Goal: Task Accomplishment & Management: Use online tool/utility

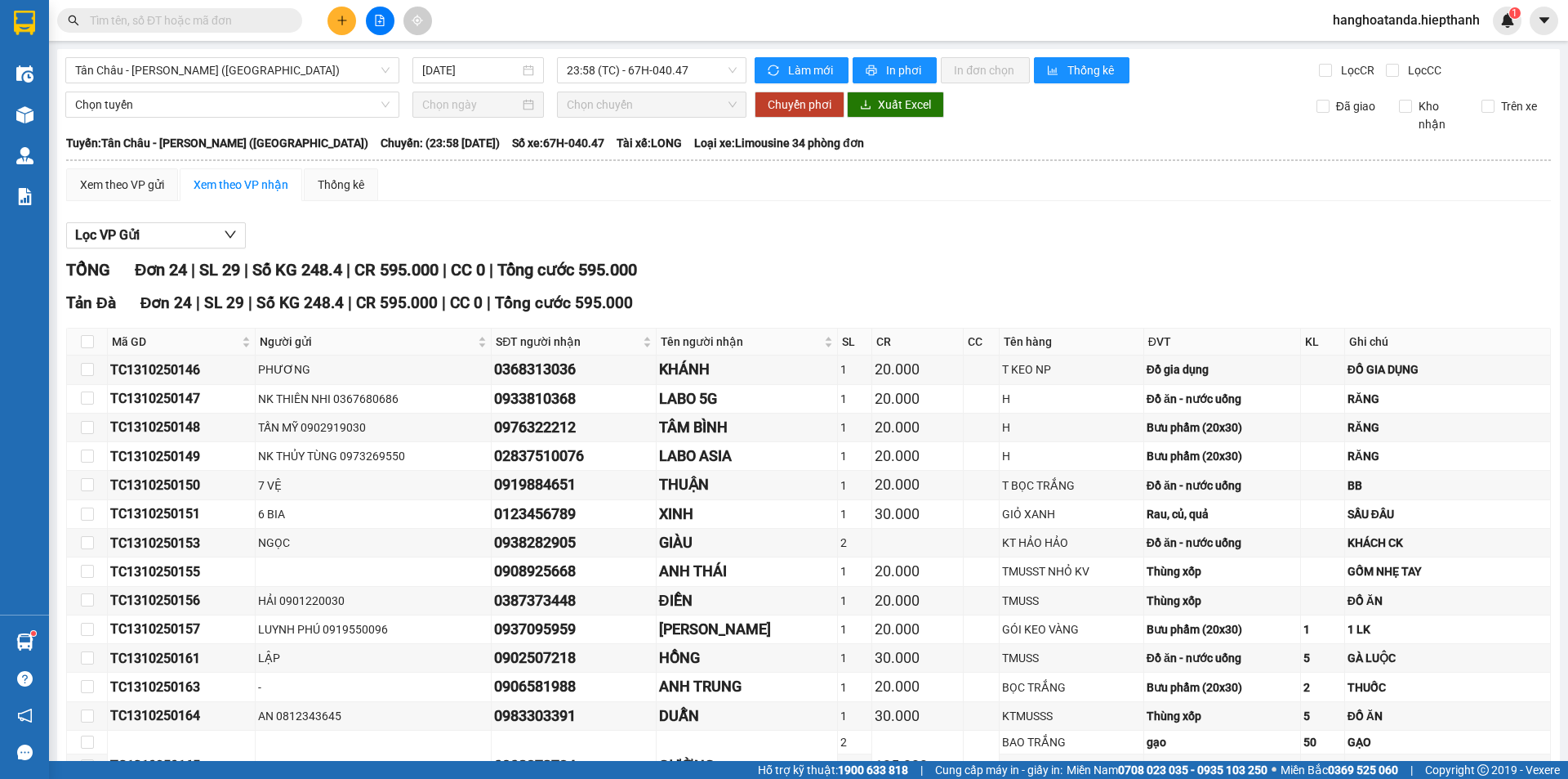
scroll to position [413, 0]
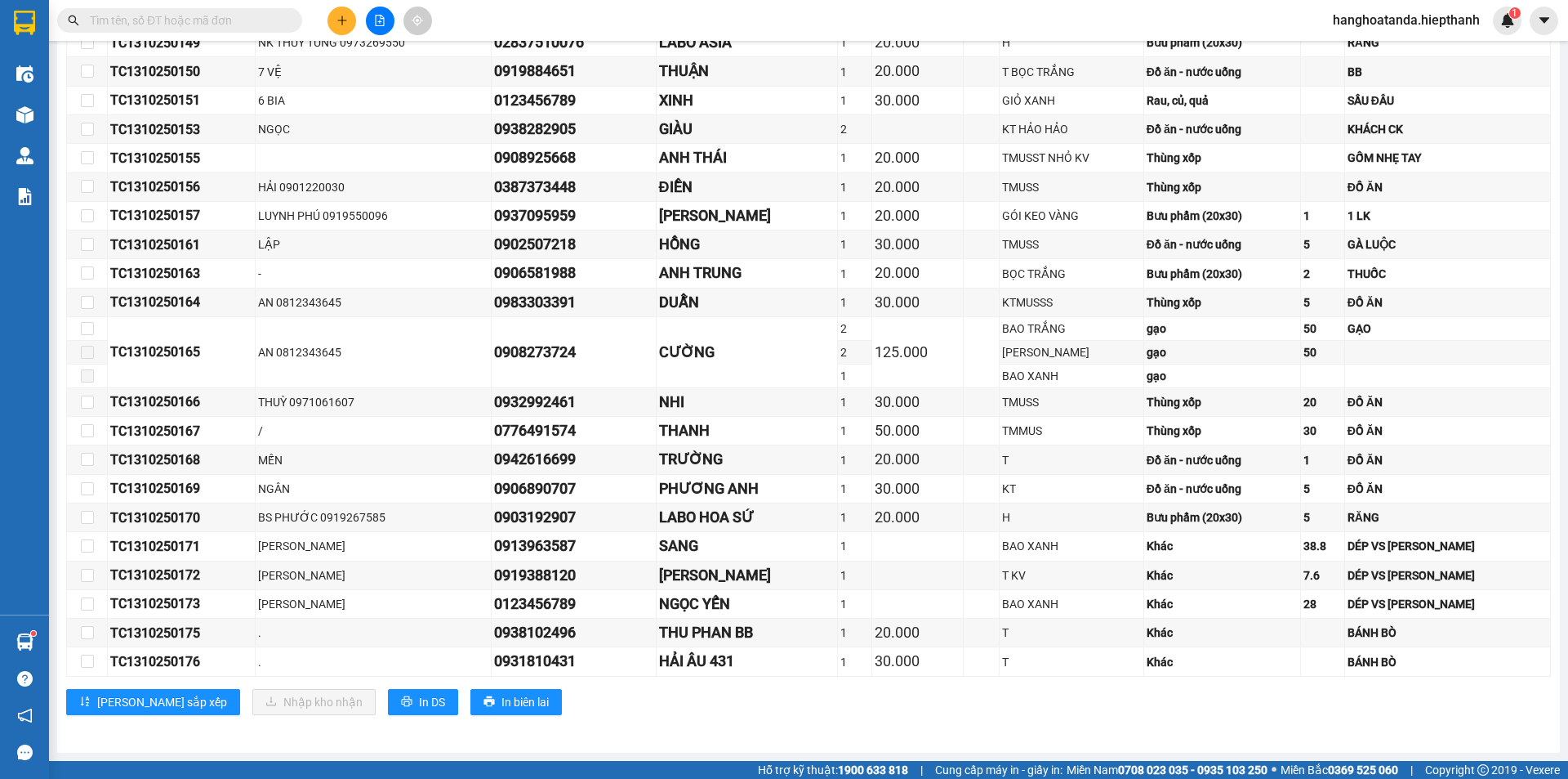
click at [224, 20] on input "text" at bounding box center [186, 20] width 192 height 18
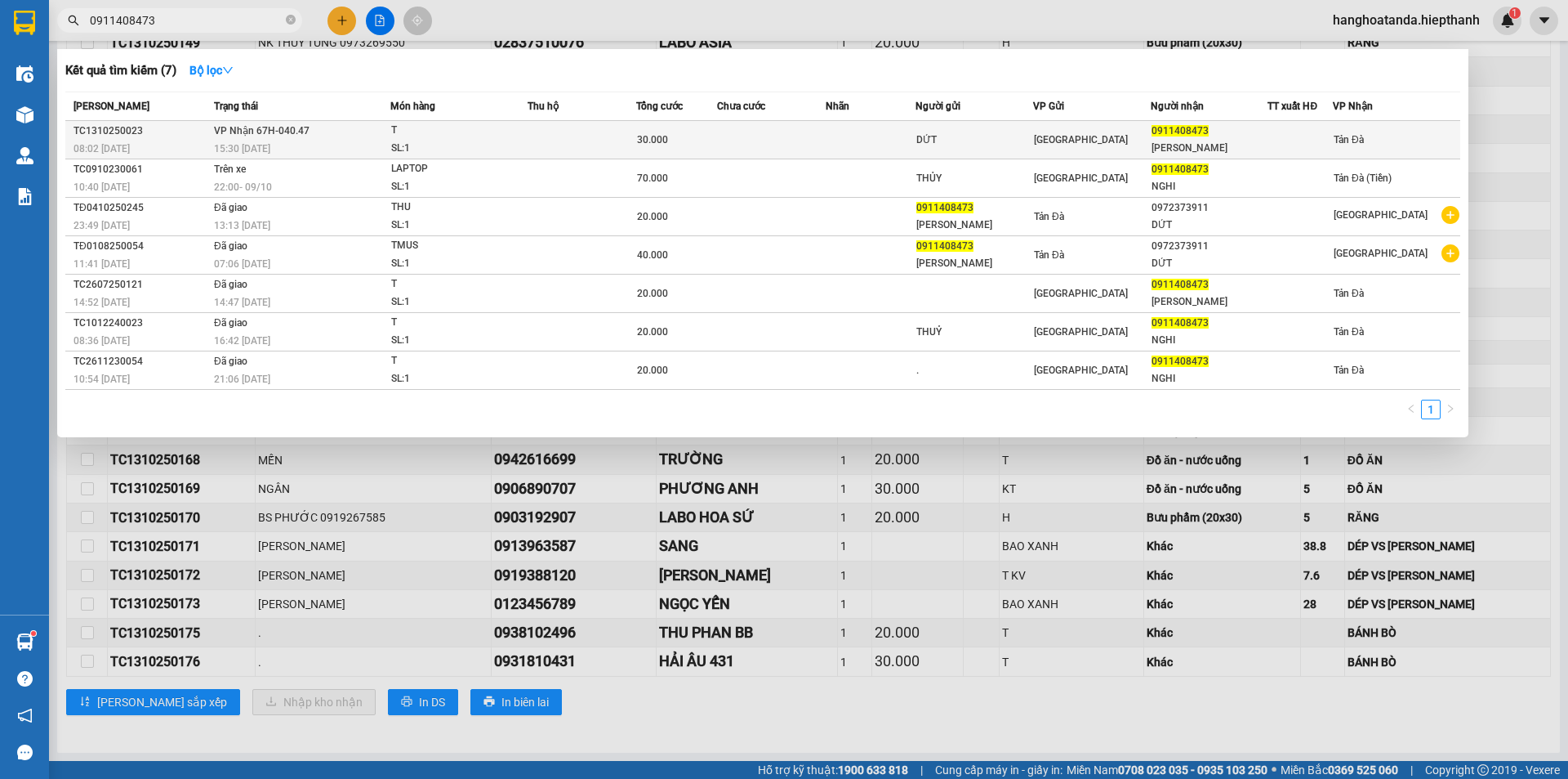
type input "0911408473"
click at [665, 139] on span "30.000" at bounding box center [652, 140] width 31 height 11
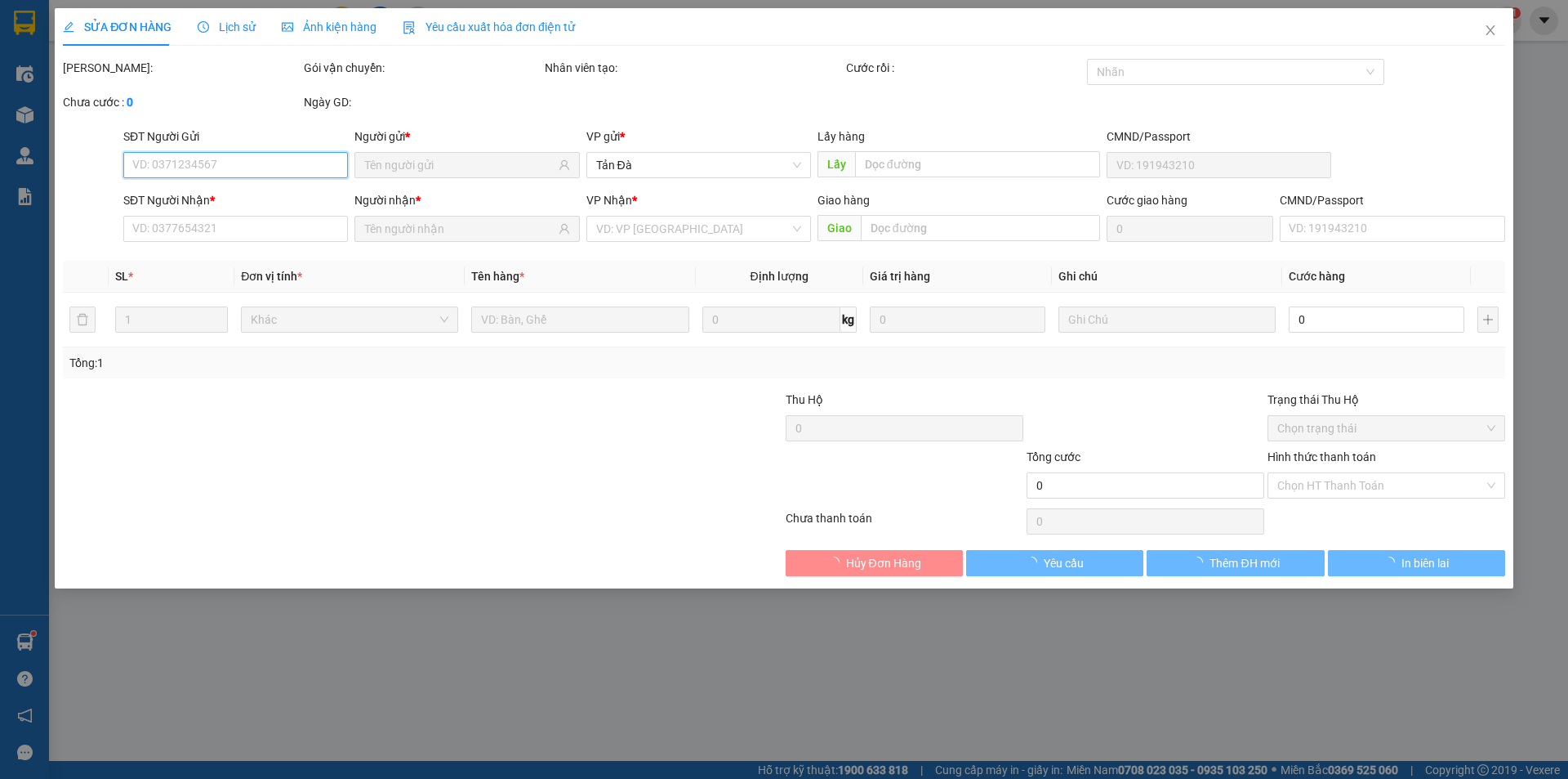
type input "DỨT"
type input "0911408473"
type input "[PERSON_NAME]"
type input "30.000"
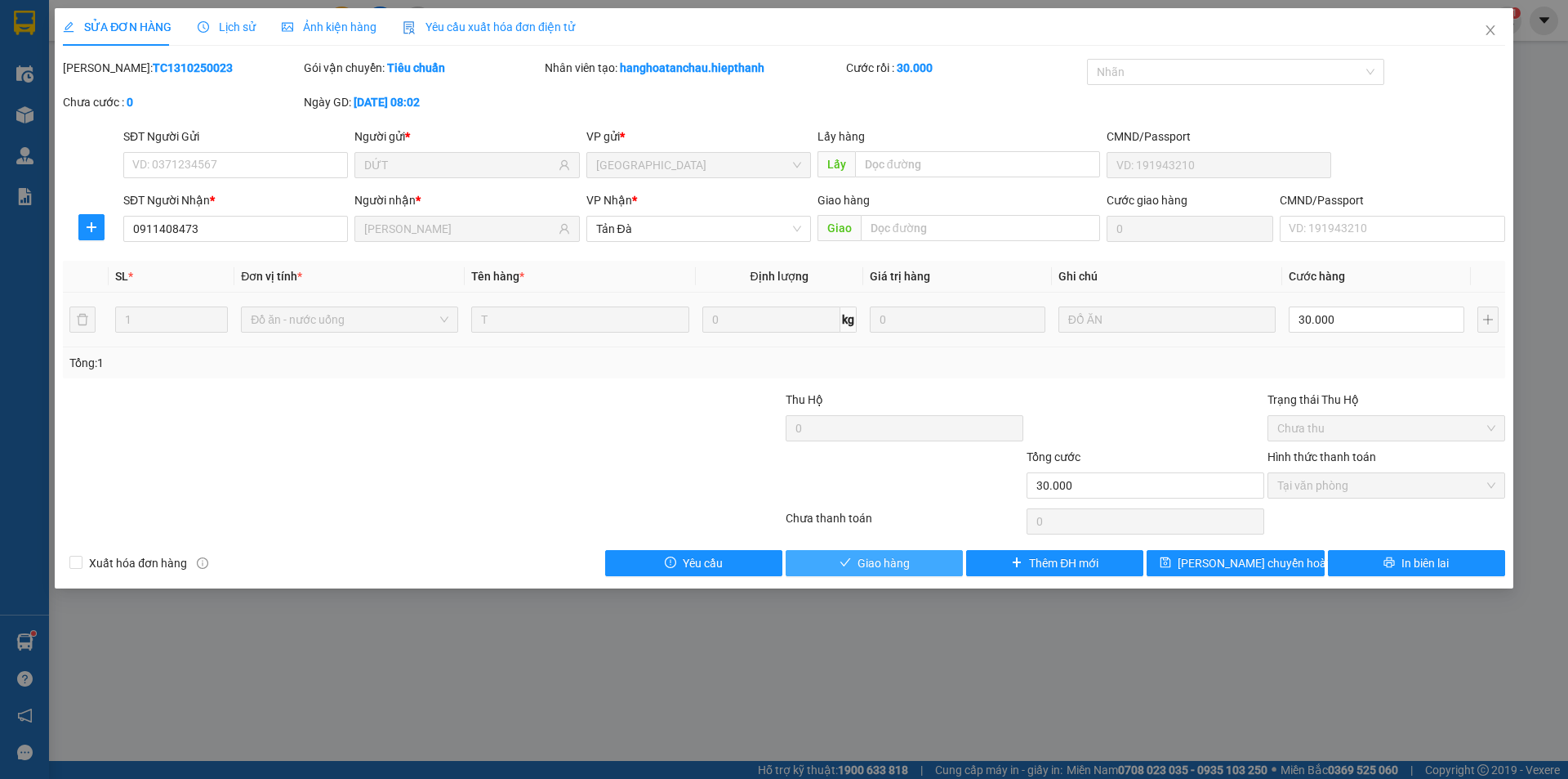
click at [893, 562] on span "Giao hàng" at bounding box center [883, 563] width 52 height 18
